Goal: Information Seeking & Learning: Find specific page/section

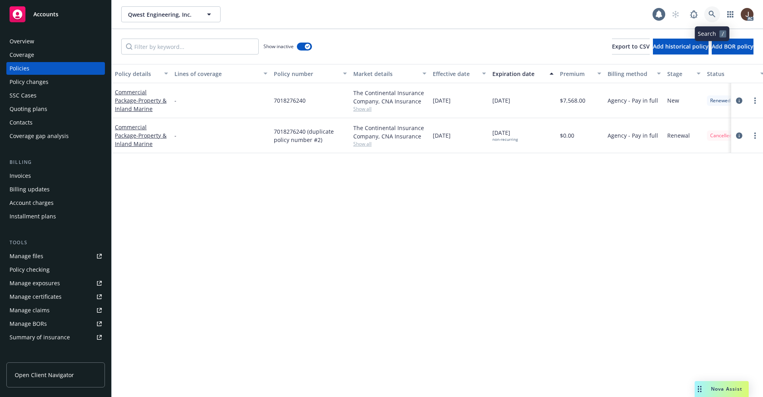
click at [710, 14] on icon at bounding box center [712, 14] width 7 height 7
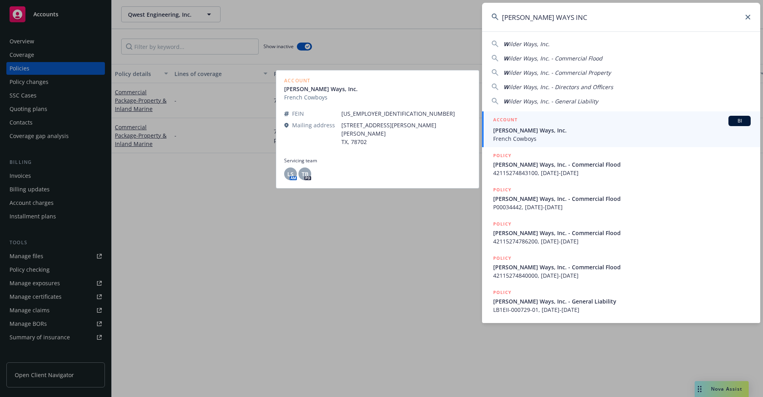
type input "[PERSON_NAME] WAYS INC"
click at [527, 133] on span "[PERSON_NAME] Ways, Inc." at bounding box center [622, 130] width 258 height 8
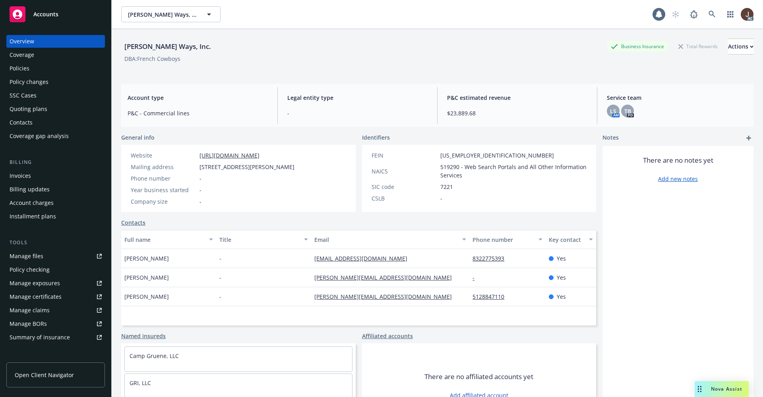
click at [17, 67] on div "Policies" at bounding box center [20, 68] width 20 height 13
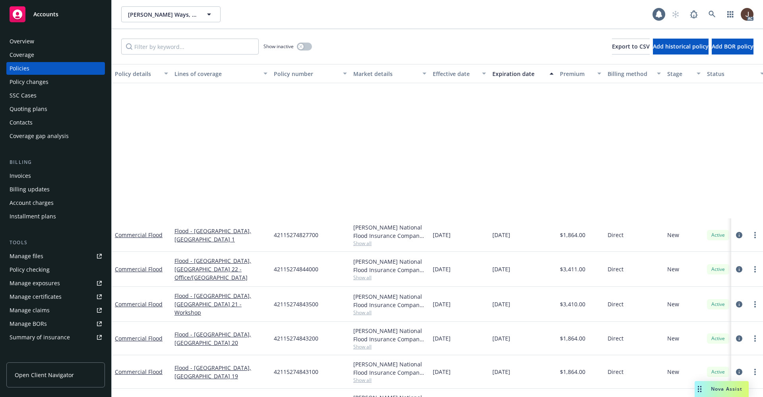
scroll to position [298, 0]
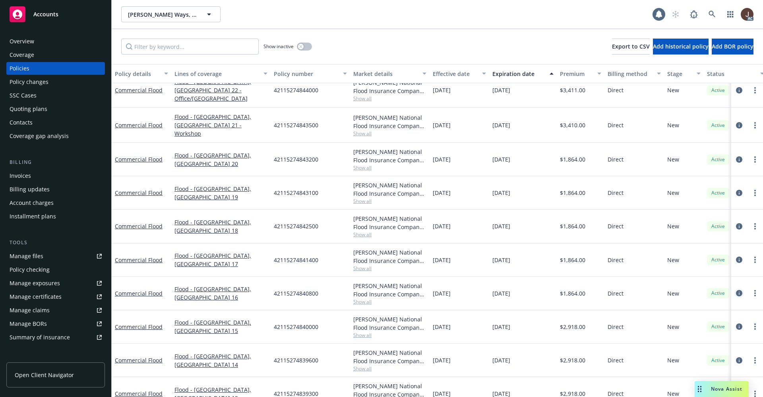
click at [736, 290] on icon "circleInformation" at bounding box center [739, 293] width 6 height 6
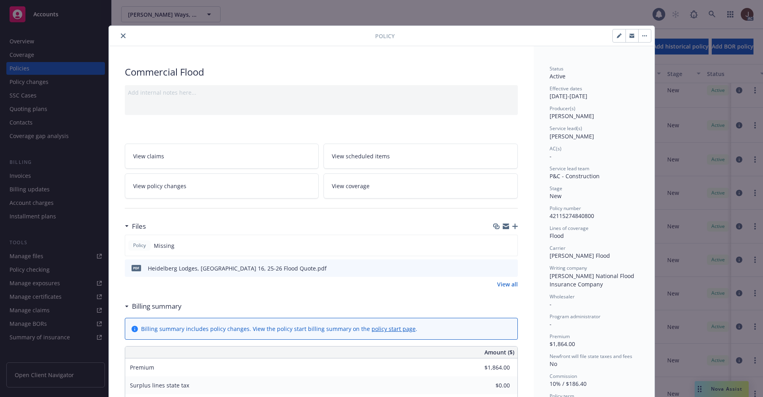
click at [121, 38] on icon "close" at bounding box center [123, 35] width 5 height 5
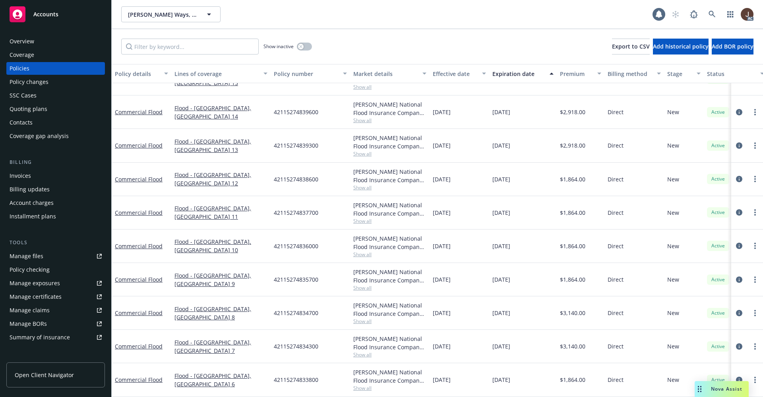
scroll to position [539, 0]
click at [736, 343] on icon "circleInformation" at bounding box center [739, 346] width 6 height 6
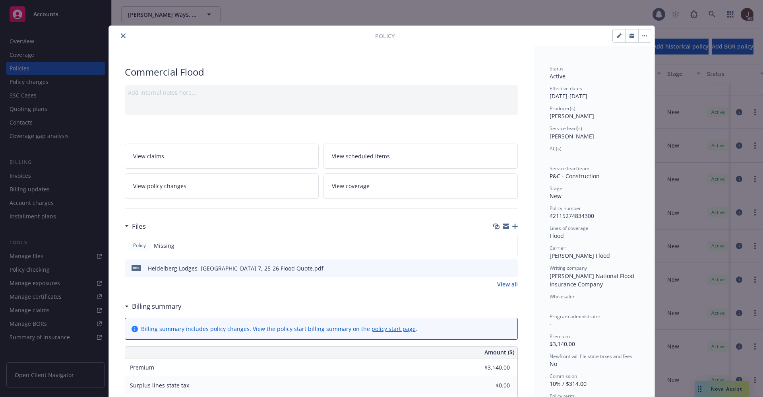
click at [507, 269] on icon "preview file" at bounding box center [510, 268] width 7 height 6
click at [118, 37] on button "close" at bounding box center [123, 36] width 10 height 10
